Goal: Check status: Check status

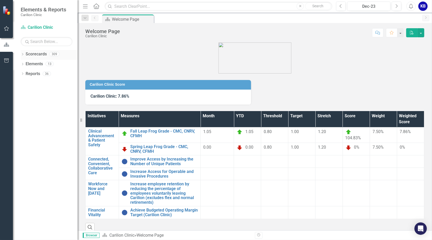
click at [22, 56] on div "Dropdown" at bounding box center [23, 55] width 4 height 4
click at [23, 64] on div "Dropdown Scorecards 309 Dropdown Carilion Clinic Dropdown Department of FCM Dro…" at bounding box center [49, 60] width 57 height 20
click at [27, 65] on icon "Dropdown" at bounding box center [25, 63] width 4 height 3
click at [41, 73] on link "Department of FCM" at bounding box center [56, 74] width 44 height 6
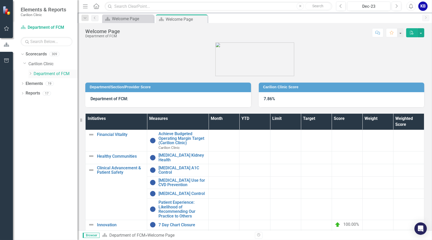
click at [31, 73] on icon "Dropdown" at bounding box center [30, 73] width 4 height 3
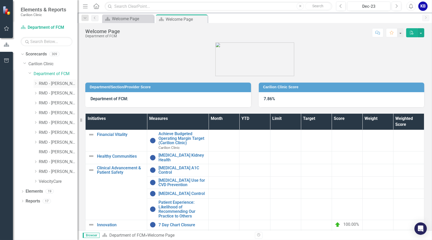
click at [36, 83] on icon "Dropdown" at bounding box center [36, 83] width 4 height 3
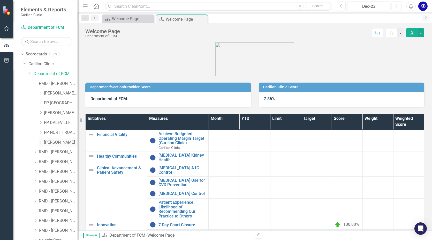
click at [43, 143] on div "Dropdown" at bounding box center [41, 142] width 5 height 4
click at [56, 143] on link "[PERSON_NAME]" at bounding box center [61, 142] width 34 height 6
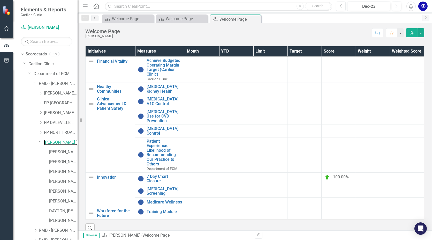
scroll to position [69, 0]
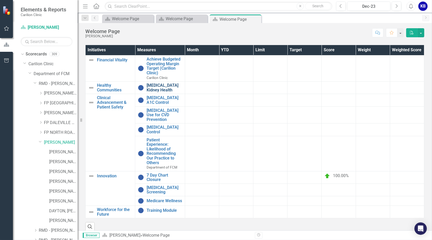
click at [153, 89] on link "[MEDICAL_DATA] Kidney Health" at bounding box center [164, 87] width 35 height 9
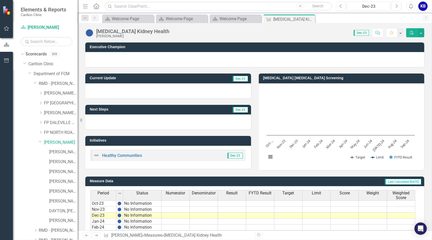
click at [366, 32] on span "Dec-23" at bounding box center [361, 33] width 15 height 6
click at [398, 9] on button "Next" at bounding box center [397, 6] width 10 height 9
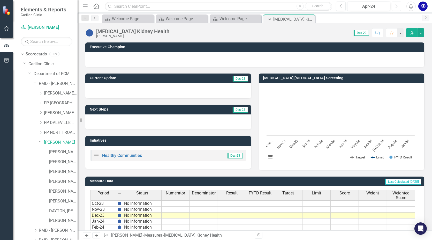
click at [398, 9] on button "Next" at bounding box center [397, 6] width 10 height 9
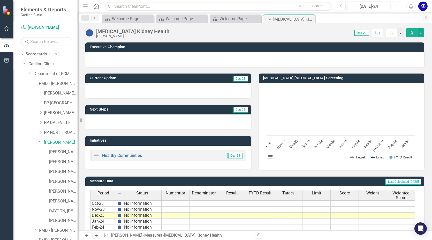
click at [398, 9] on button "Next" at bounding box center [397, 6] width 10 height 9
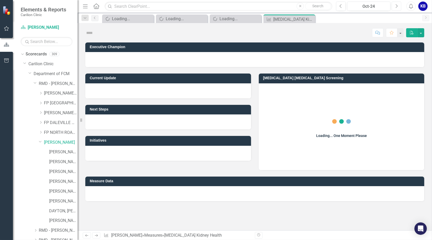
click at [398, 9] on button "Next" at bounding box center [397, 6] width 10 height 9
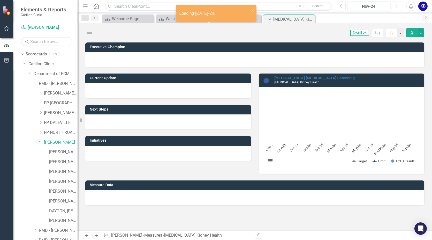
click at [398, 9] on button "Next" at bounding box center [397, 6] width 10 height 9
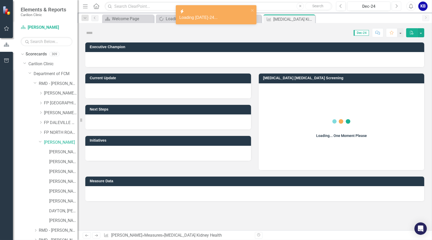
click at [398, 9] on button "Next" at bounding box center [397, 6] width 10 height 9
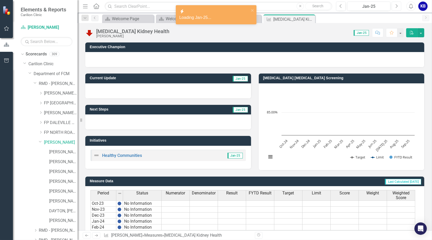
click at [398, 9] on button "Next" at bounding box center [397, 6] width 10 height 9
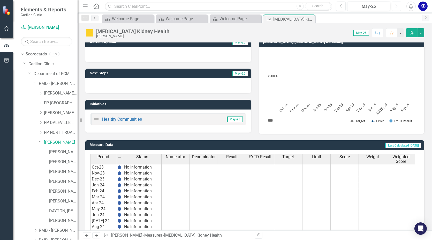
scroll to position [126, 0]
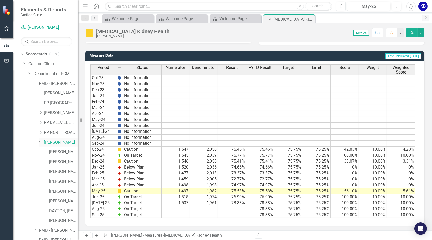
click at [42, 143] on div "Dropdown" at bounding box center [40, 141] width 4 height 4
click at [43, 144] on div "Dropdown" at bounding box center [41, 142] width 5 height 4
click at [312, 20] on icon "Close" at bounding box center [310, 19] width 5 height 4
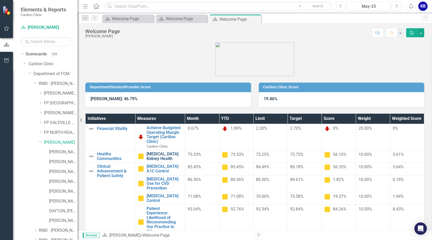
click at [154, 156] on link "[MEDICAL_DATA] Kidney Health" at bounding box center [164, 156] width 35 height 9
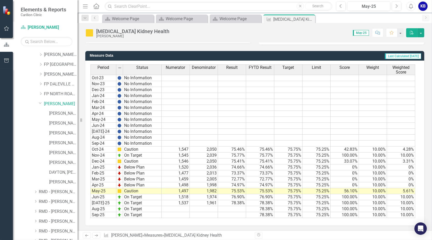
scroll to position [41, 0]
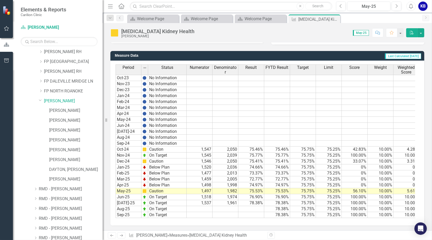
drag, startPoint x: 79, startPoint y: 174, endPoint x: 103, endPoint y: 178, distance: 24.1
click at [103, 178] on div "Resize" at bounding box center [105, 120] width 4 height 240
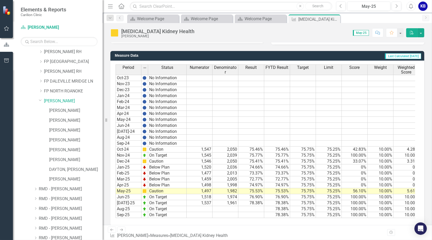
click at [116, 204] on div "Period Status Numerator Denominator Result FYTD Result Target Limit Score Weigh…" at bounding box center [116, 140] width 0 height 153
